Goal: Navigation & Orientation: Find specific page/section

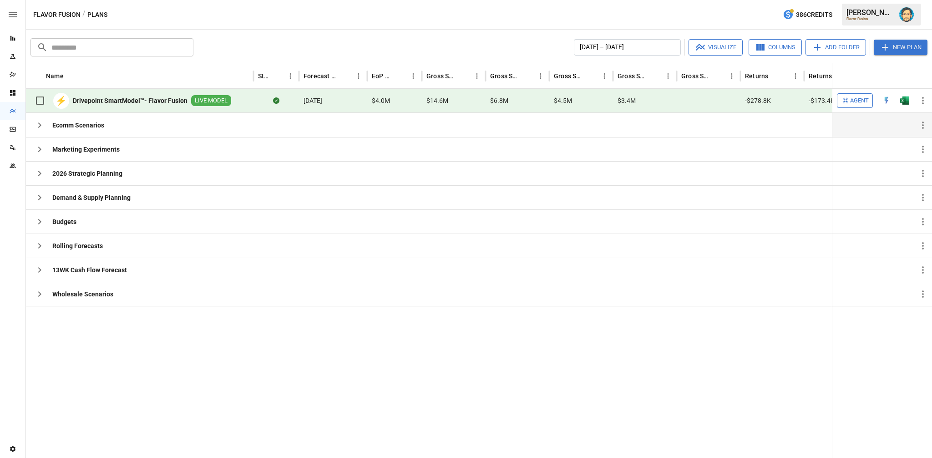
click at [39, 124] on icon "button" at bounding box center [39, 124] width 3 height 5
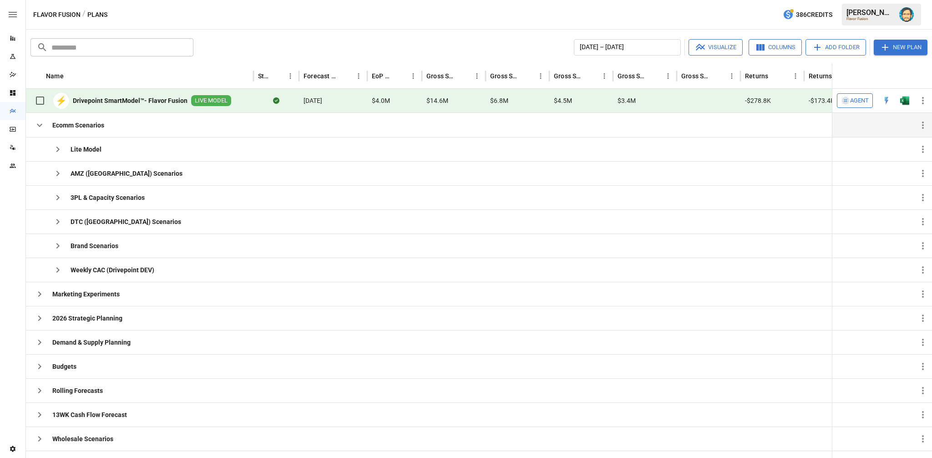
click at [39, 124] on icon "button" at bounding box center [39, 125] width 11 height 11
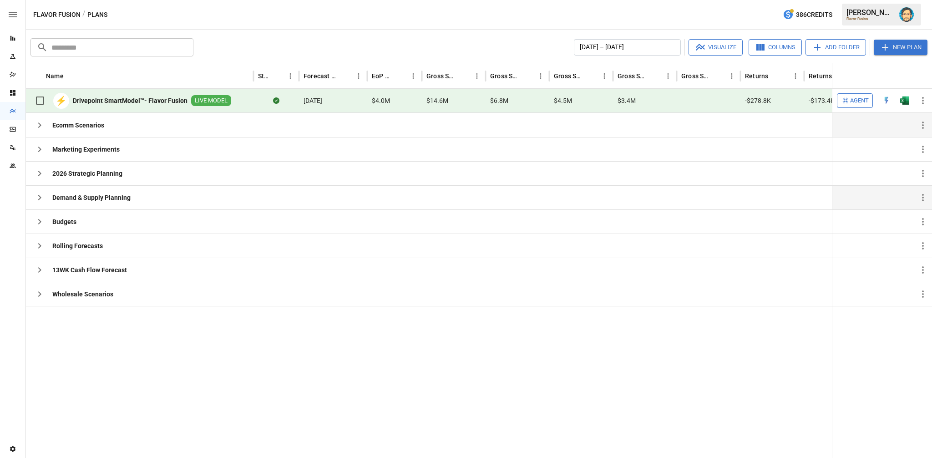
click at [41, 191] on button "button" at bounding box center [39, 197] width 18 height 18
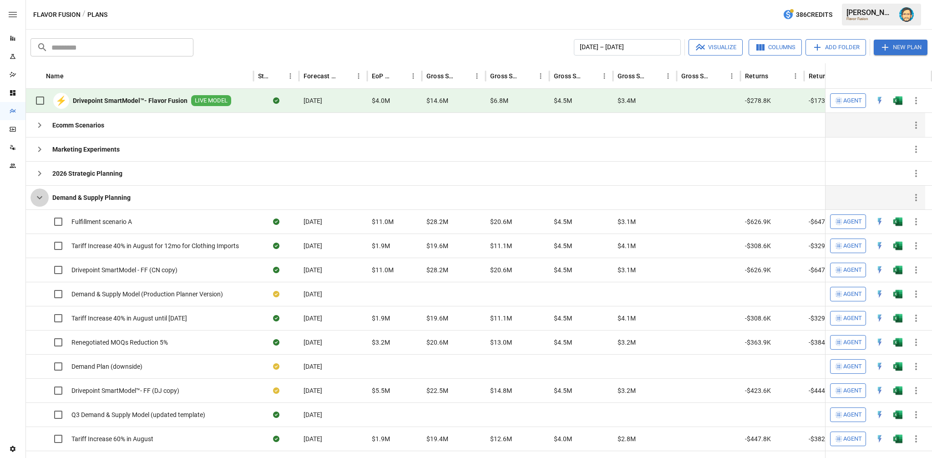
click at [41, 191] on button "button" at bounding box center [39, 197] width 18 height 18
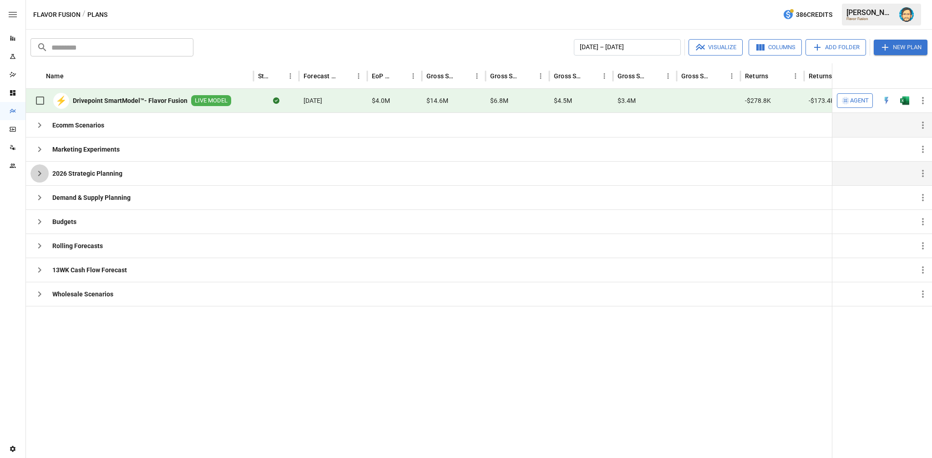
click at [41, 172] on icon "button" at bounding box center [39, 173] width 11 height 11
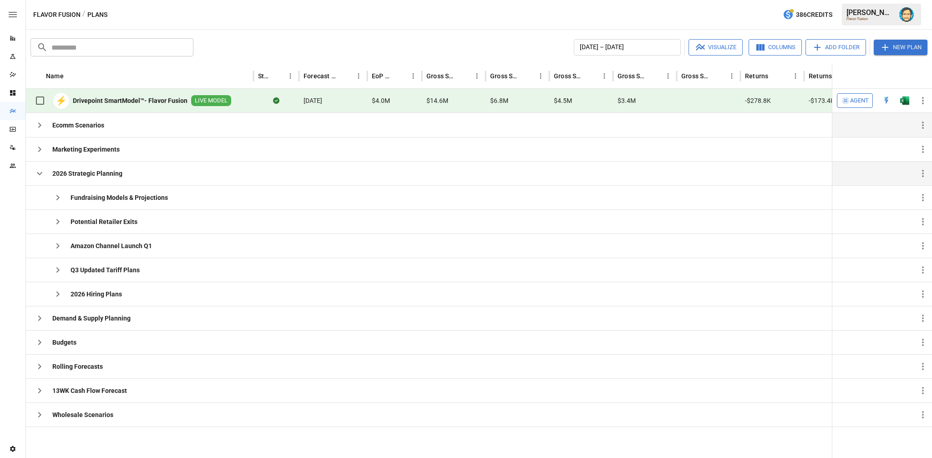
click at [41, 172] on icon "button" at bounding box center [39, 173] width 11 height 11
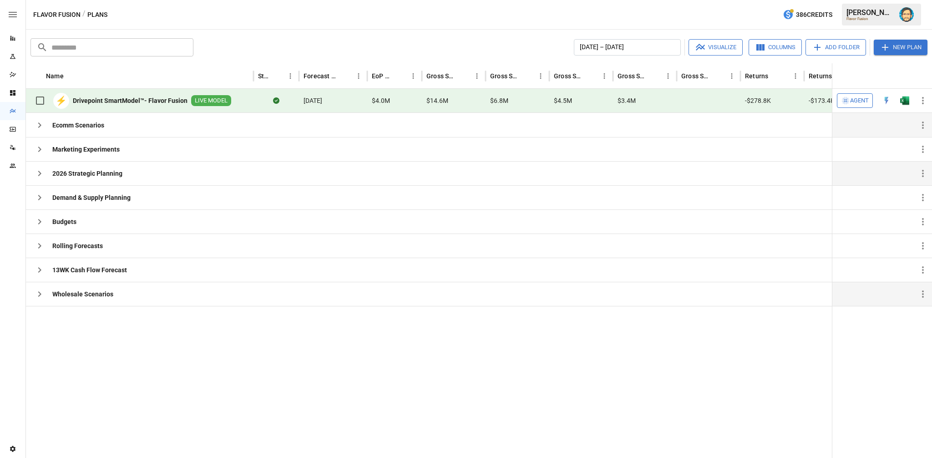
click at [39, 291] on icon "button" at bounding box center [39, 294] width 11 height 11
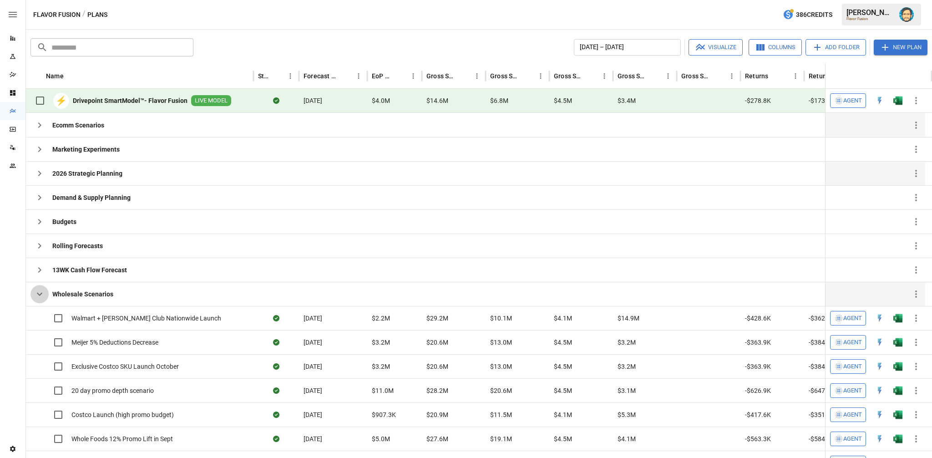
click at [39, 291] on icon "button" at bounding box center [39, 294] width 11 height 11
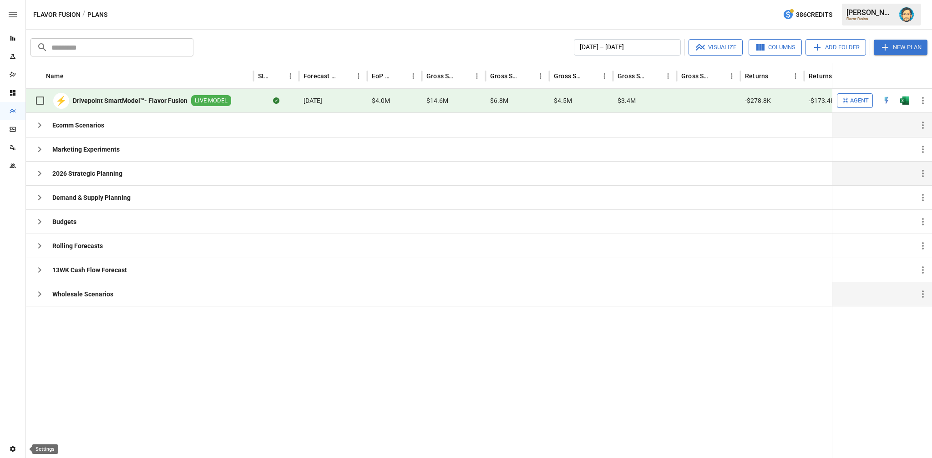
click at [9, 446] on icon "Settings" at bounding box center [12, 448] width 7 height 7
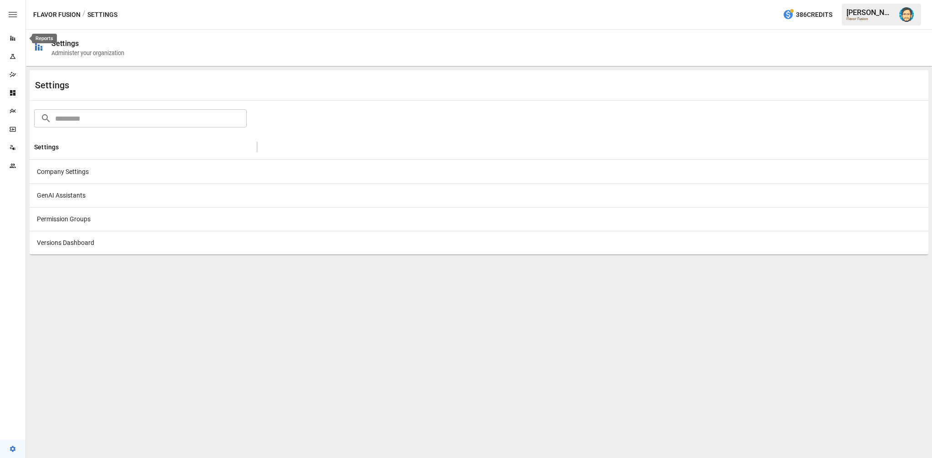
click at [10, 41] on icon "Reports" at bounding box center [12, 38] width 7 height 7
